Goal: Transaction & Acquisition: Purchase product/service

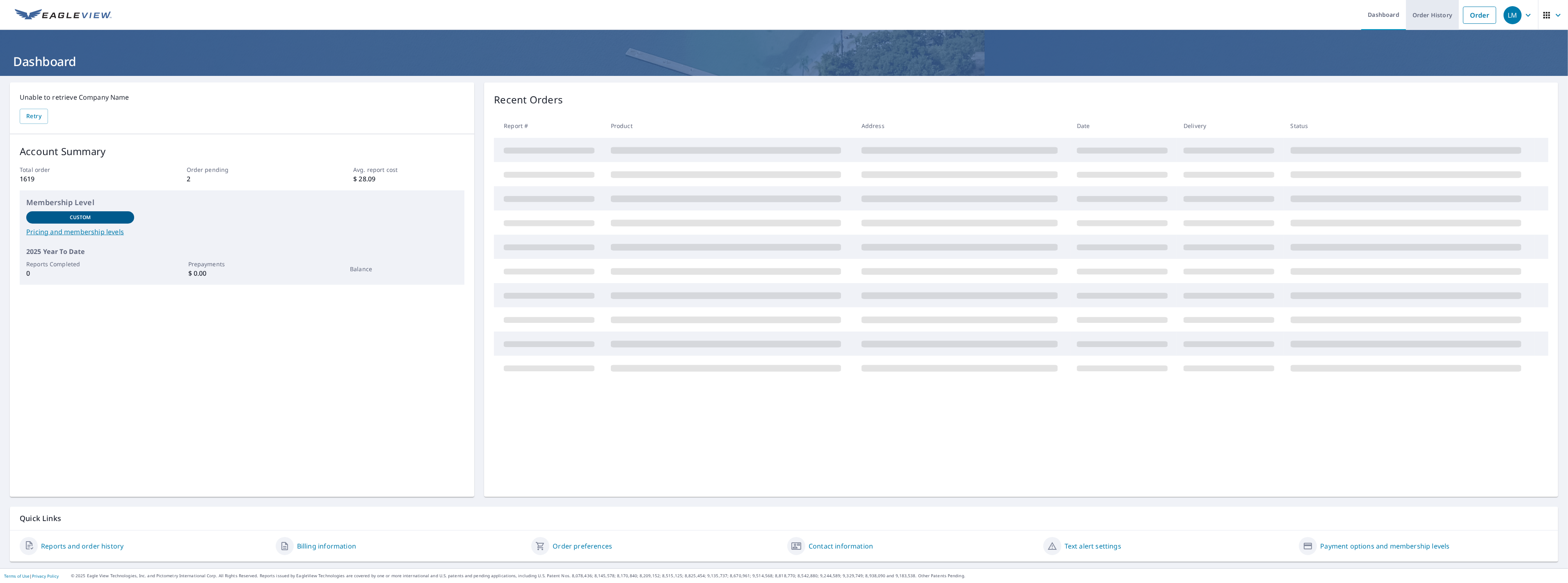
click at [1426, 11] on link "Order History" at bounding box center [1432, 15] width 53 height 30
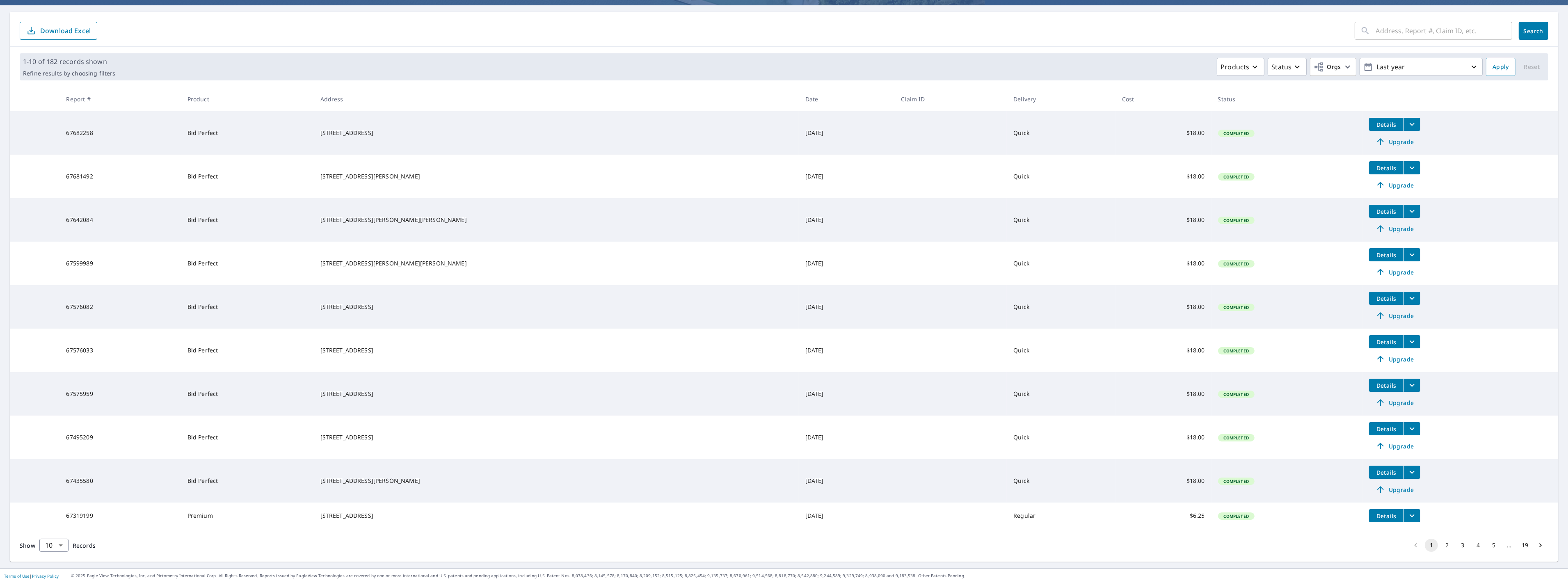
scroll to position [73, 0]
click at [1474, 543] on button "4" at bounding box center [1479, 545] width 13 height 13
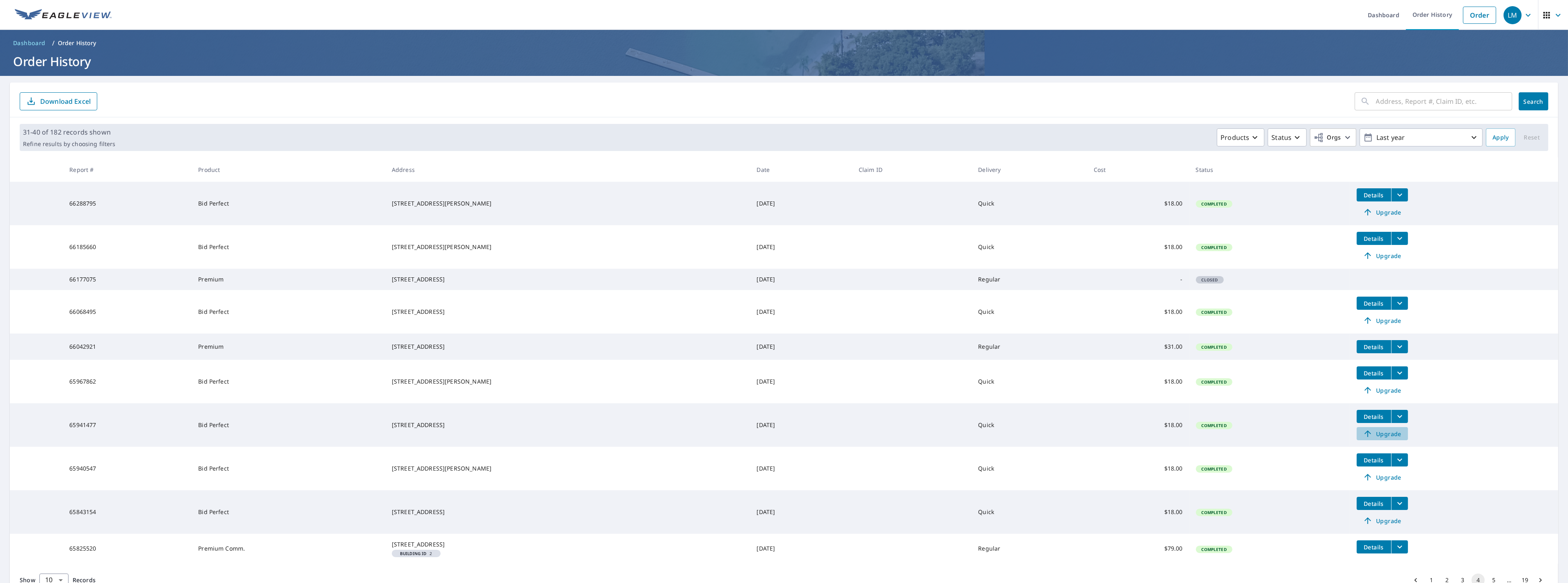
click at [1374, 438] on span "Upgrade" at bounding box center [1382, 433] width 41 height 10
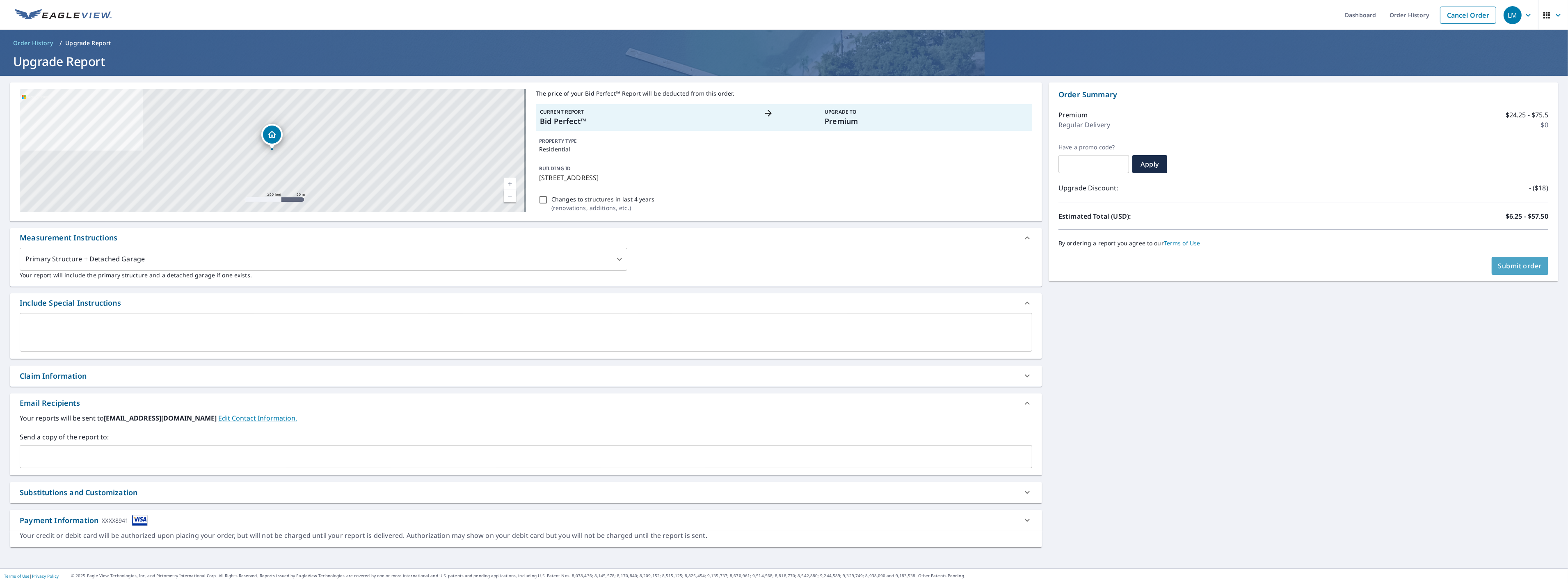
click at [1529, 266] on span "Submit order" at bounding box center [1520, 265] width 44 height 9
